Goal: Complete application form

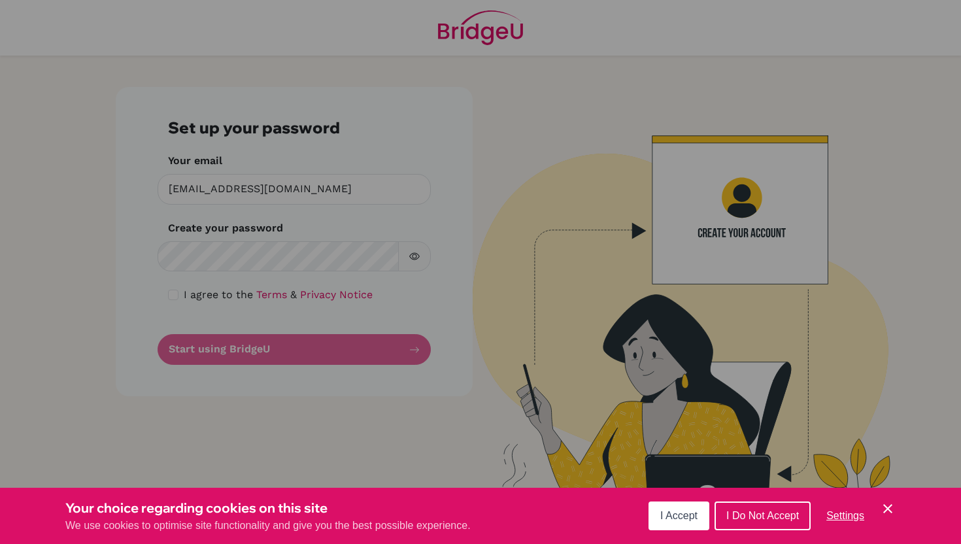
click at [693, 518] on span "I Accept" at bounding box center [678, 515] width 37 height 11
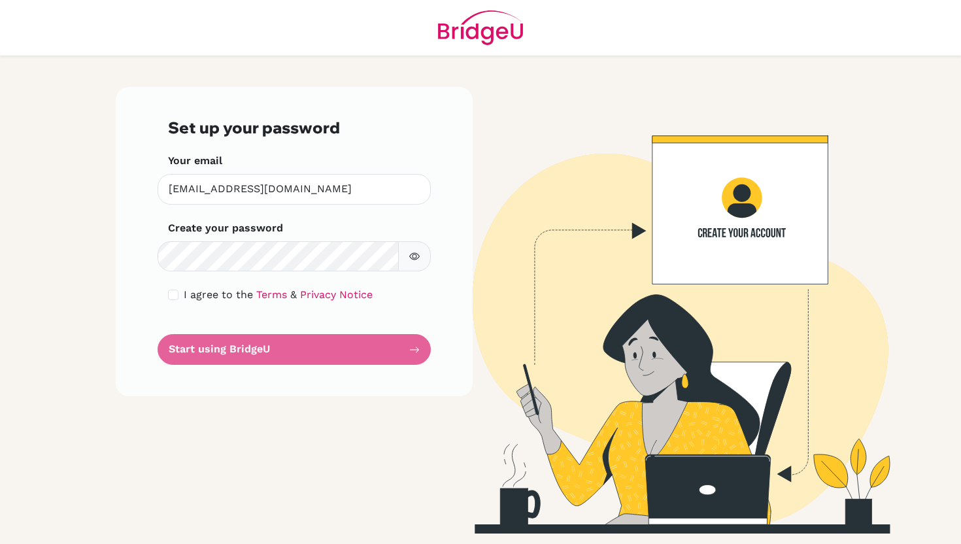
click at [270, 345] on form "Set up your password Your email [EMAIL_ADDRESS][DOMAIN_NAME] Invalid email Crea…" at bounding box center [294, 241] width 252 height 247
click at [412, 349] on form "Set up your password Your email [EMAIL_ADDRESS][DOMAIN_NAME] Invalid email Crea…" at bounding box center [294, 241] width 252 height 247
click at [420, 254] on button "button" at bounding box center [414, 256] width 33 height 31
click at [173, 295] on input "checkbox" at bounding box center [173, 295] width 10 height 10
checkbox input "true"
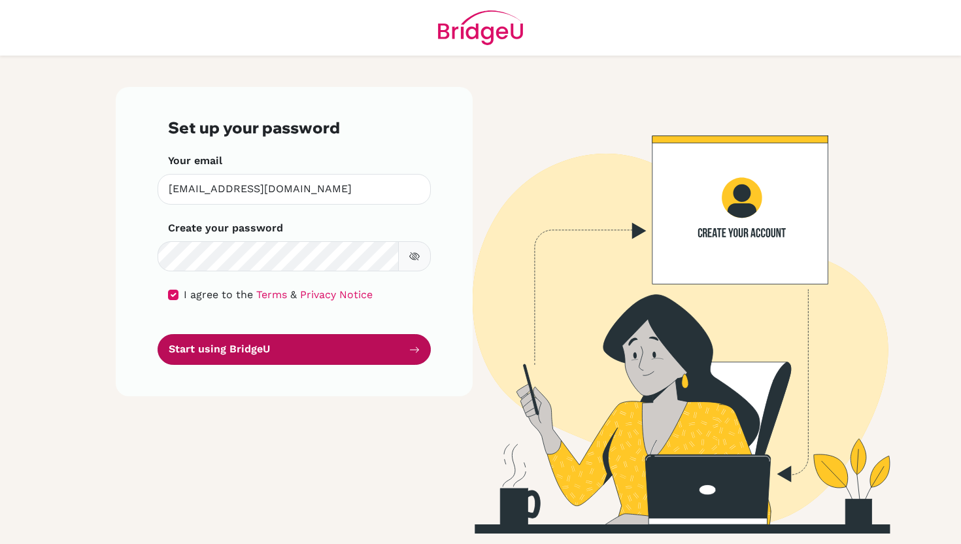
click at [227, 352] on button "Start using BridgeU" at bounding box center [294, 349] width 273 height 31
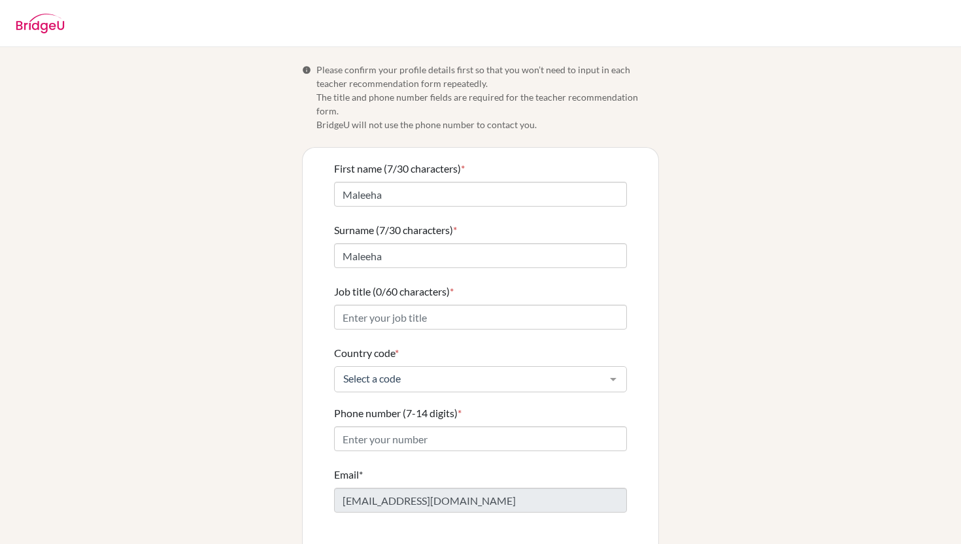
scroll to position [41, 0]
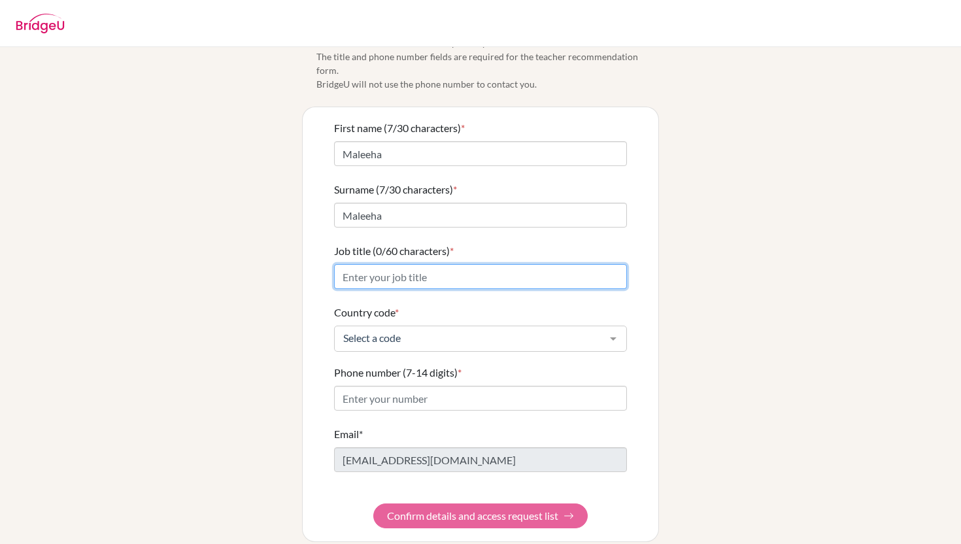
click at [487, 264] on input "Job title (0/60 characters) *" at bounding box center [480, 276] width 293 height 25
type input "Chief of Staff to the CEO"
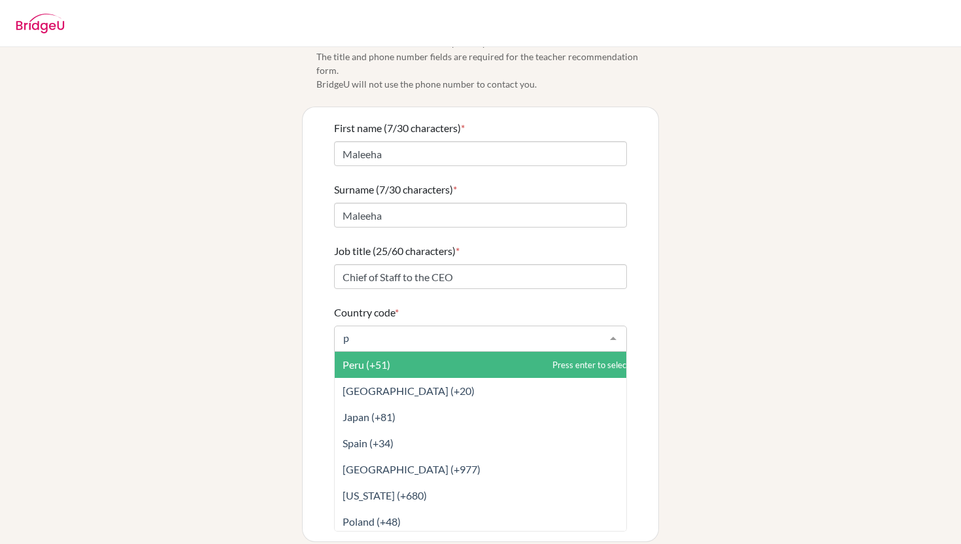
type input "pa"
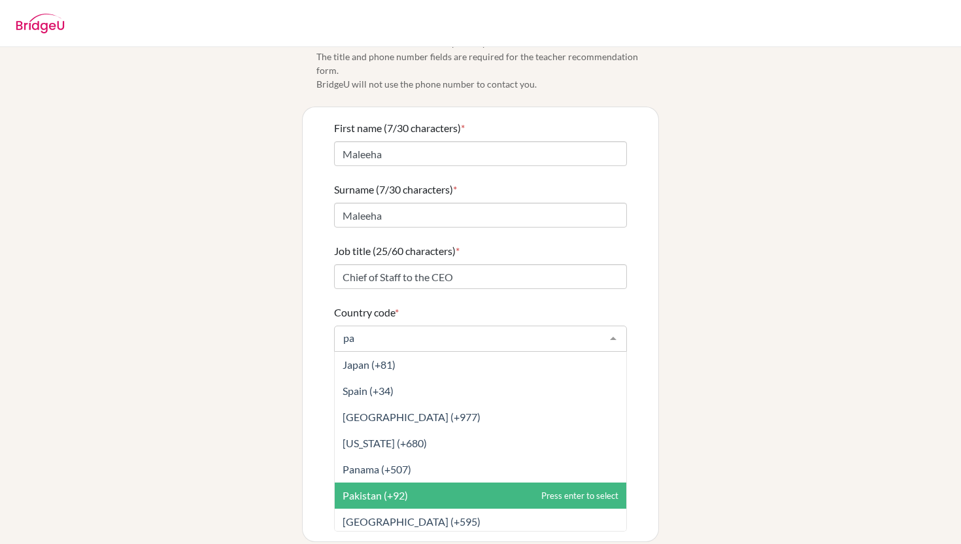
click at [445, 483] on span "Pakistan (+92)" at bounding box center [481, 496] width 292 height 26
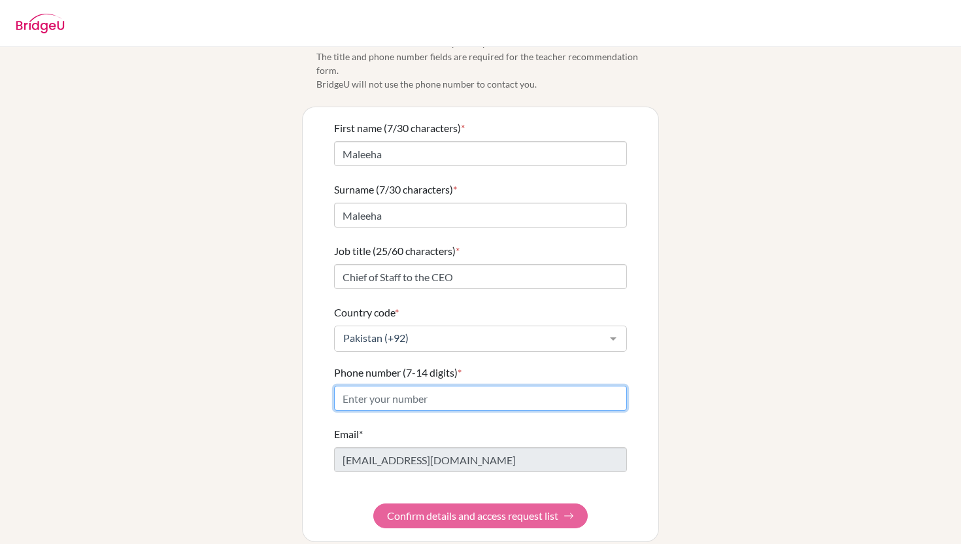
click at [448, 386] on input "Phone number (7-14 digits) *" at bounding box center [480, 398] width 293 height 25
type input "03359274987"
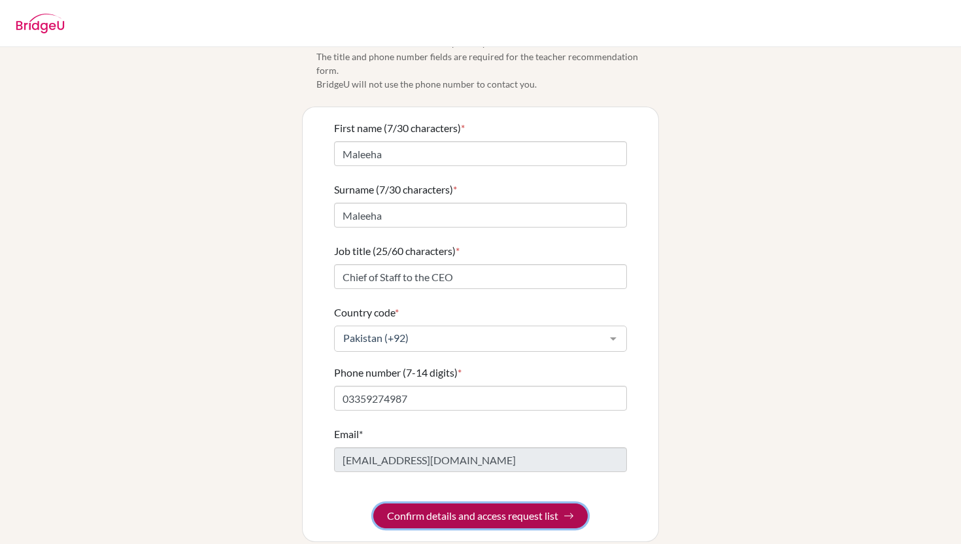
click at [444, 503] on button "Confirm details and access request list" at bounding box center [480, 515] width 214 height 25
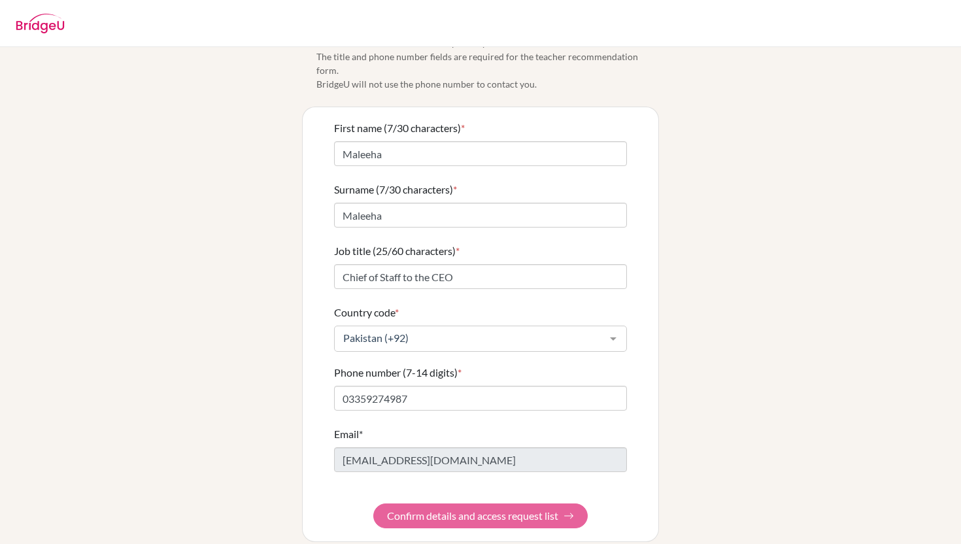
scroll to position [0, 0]
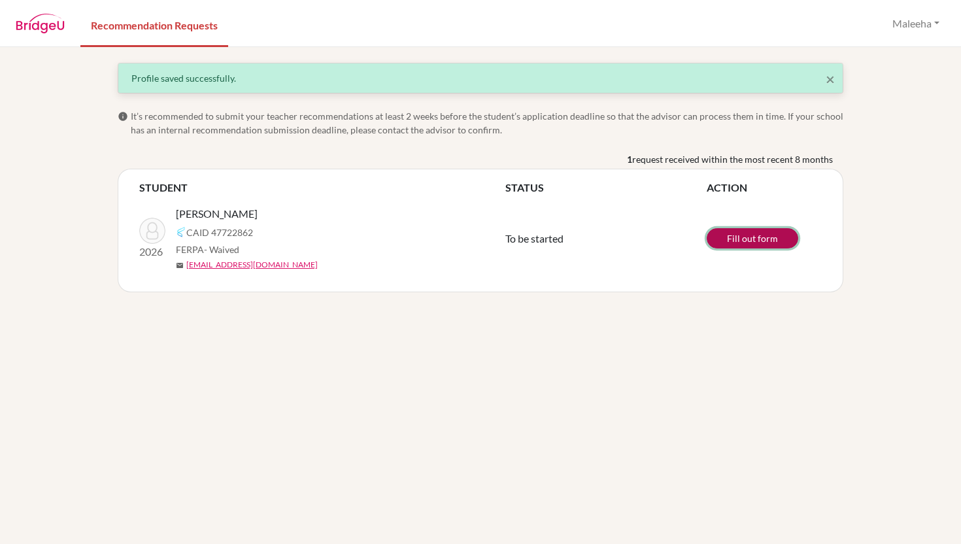
click at [764, 237] on link "Fill out form" at bounding box center [753, 238] width 92 height 20
